Goal: Use online tool/utility: Utilize a website feature to perform a specific function

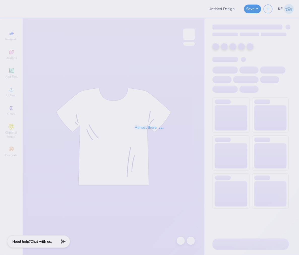
type input "Idea 1"
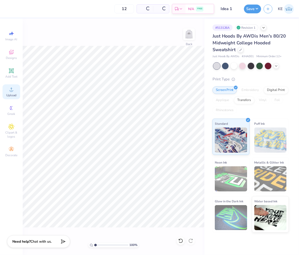
click at [13, 91] on icon at bounding box center [11, 90] width 6 height 6
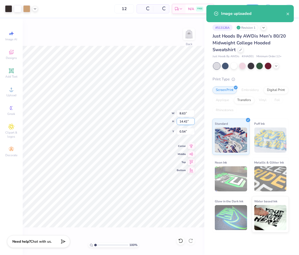
click at [181, 122] on input "14.42" at bounding box center [186, 121] width 18 height 7
type input "6"
type input "3.59"
type input "6.00"
click at [182, 132] on input "4.75" at bounding box center [186, 131] width 18 height 7
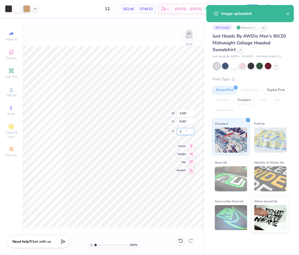
type input "3.00"
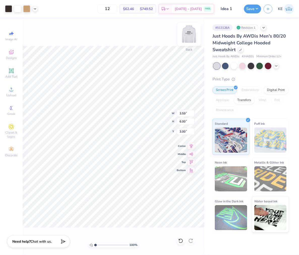
click at [190, 34] on img at bounding box center [189, 34] width 20 height 20
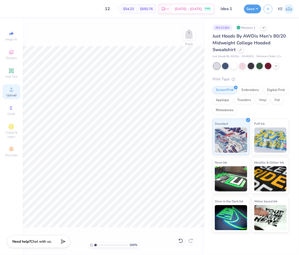
click at [13, 90] on icon at bounding box center [11, 90] width 6 height 6
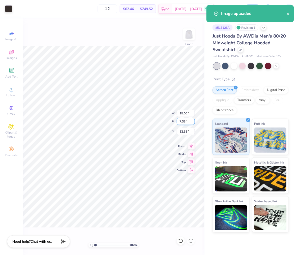
click at [179, 119] on input "7.33" at bounding box center [186, 121] width 18 height 7
click at [185, 110] on input "15.00" at bounding box center [186, 113] width 18 height 7
type input "12.50"
type input "6.11"
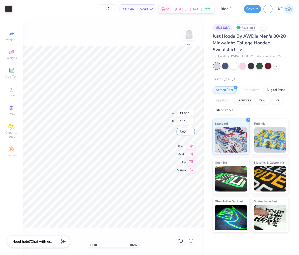
click at [185, 131] on input "7.00" at bounding box center [186, 131] width 18 height 7
type input "7.50"
click at [189, 36] on img at bounding box center [189, 34] width 20 height 20
click at [257, 5] on button "Save" at bounding box center [252, 8] width 17 height 9
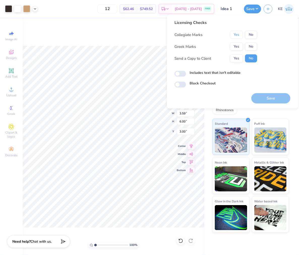
click at [237, 33] on button "Yes" at bounding box center [236, 35] width 13 height 8
click at [253, 45] on button "No" at bounding box center [251, 47] width 12 height 8
click at [271, 95] on button "Save" at bounding box center [270, 98] width 39 height 10
